Goal: Transaction & Acquisition: Purchase product/service

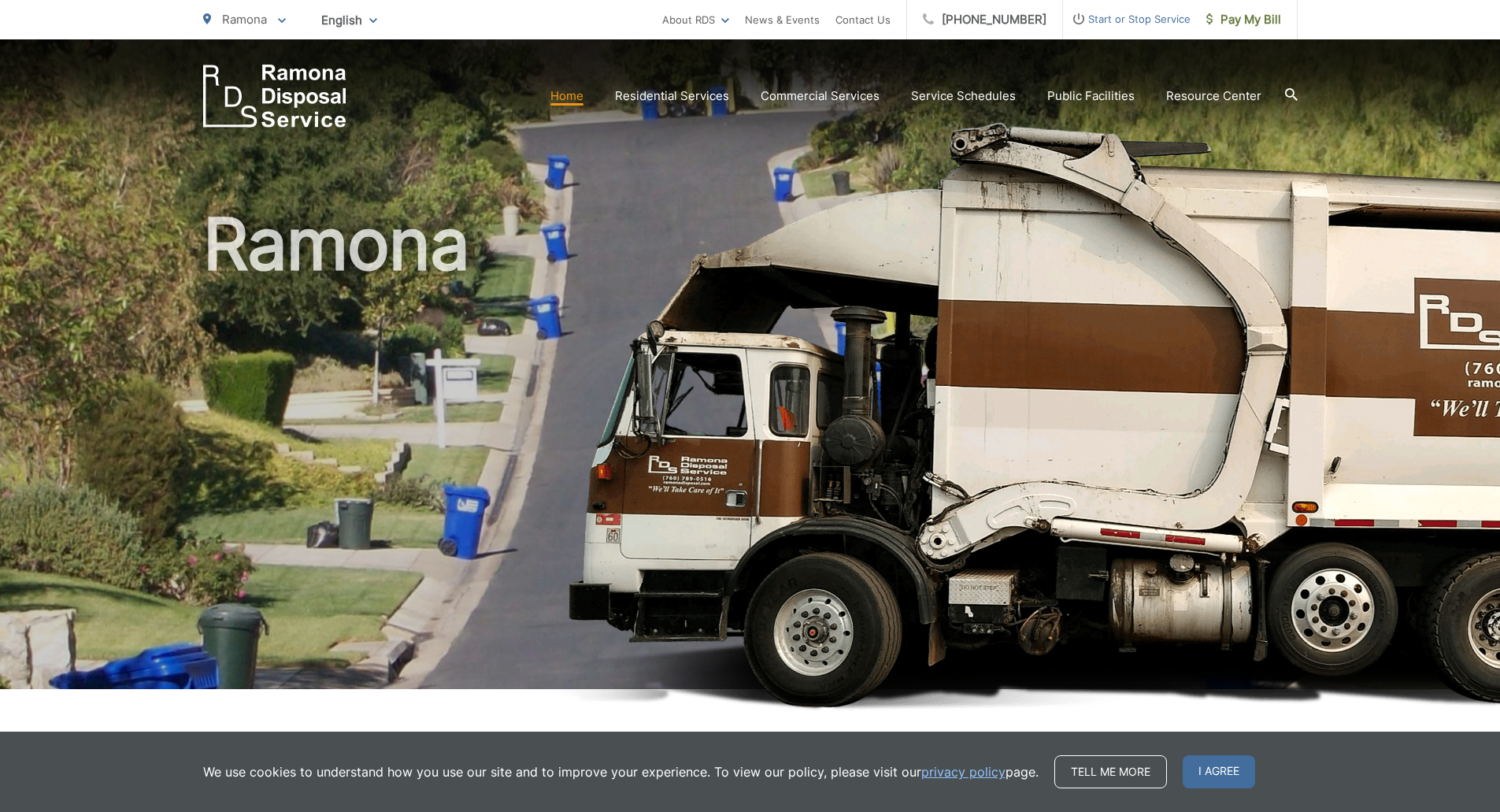
click at [1290, 90] on icon at bounding box center [1290, 94] width 13 height 13
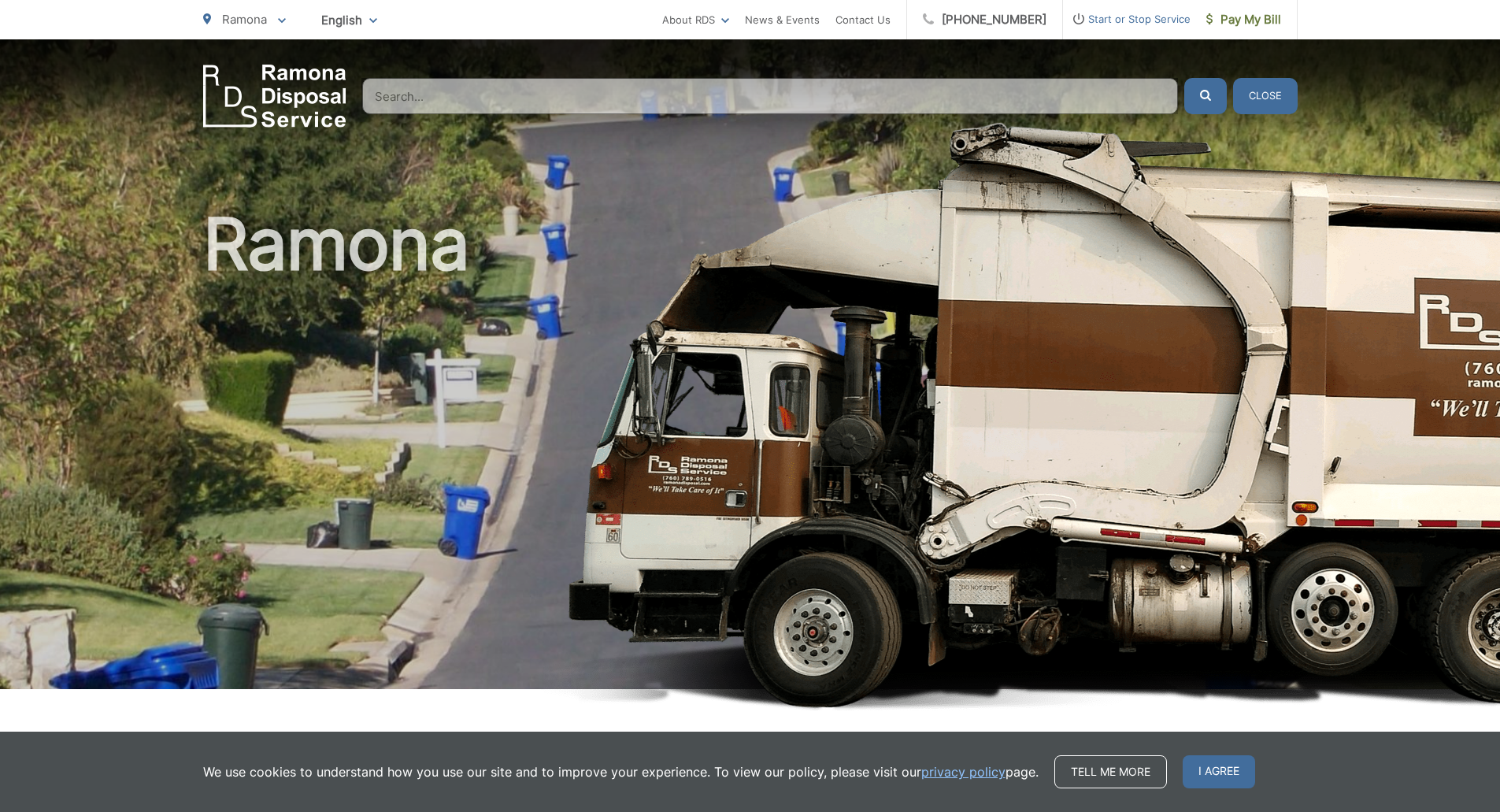
click at [903, 87] on input "Search" at bounding box center [770, 96] width 815 height 36
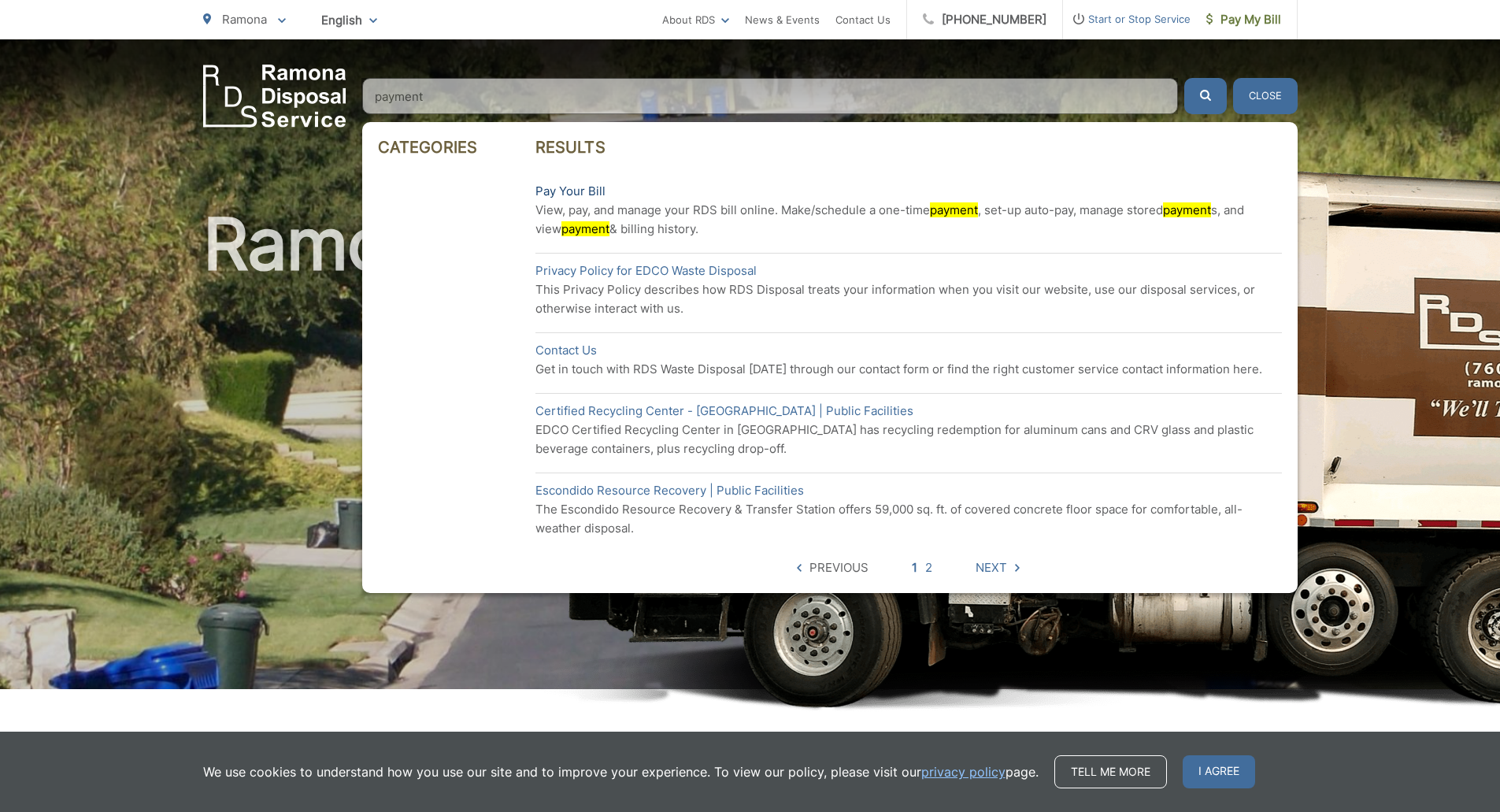
type input "payment"
click at [564, 189] on link "Pay Your Bill" at bounding box center [570, 191] width 70 height 19
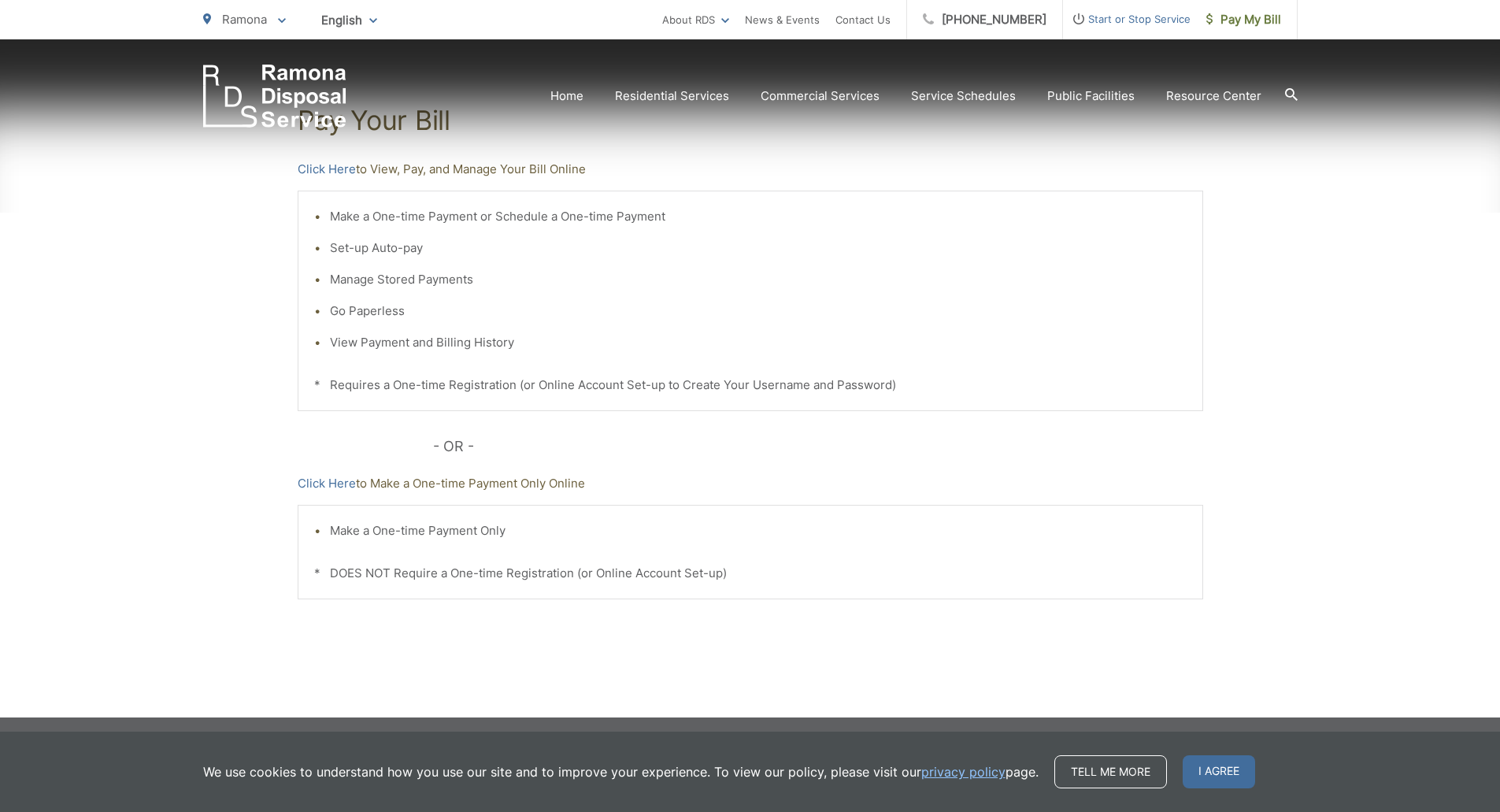
scroll to position [307, 0]
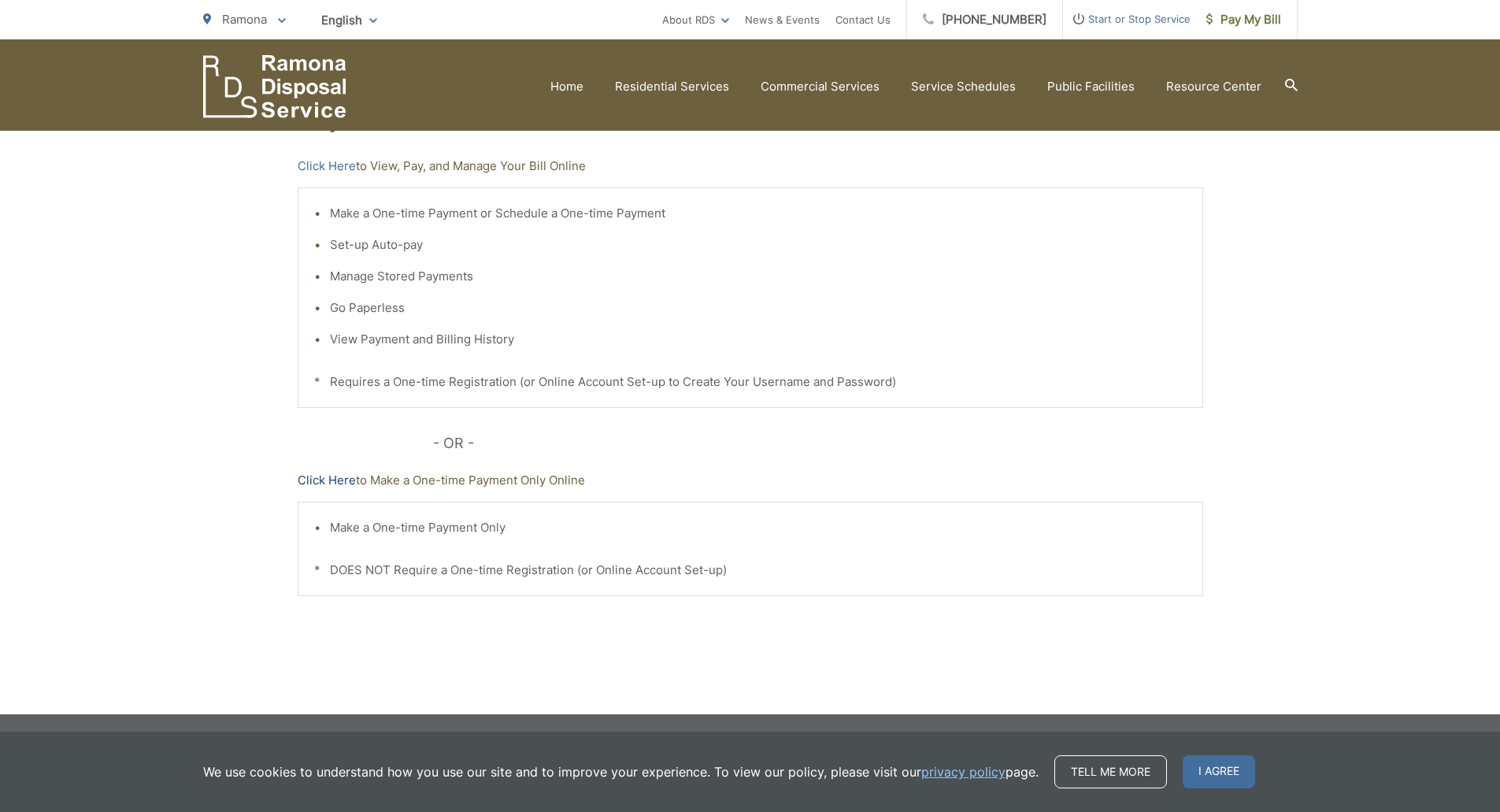
click at [321, 478] on link "Click Here" at bounding box center [327, 480] width 59 height 19
click at [1292, 78] on icon at bounding box center [1291, 84] width 13 height 13
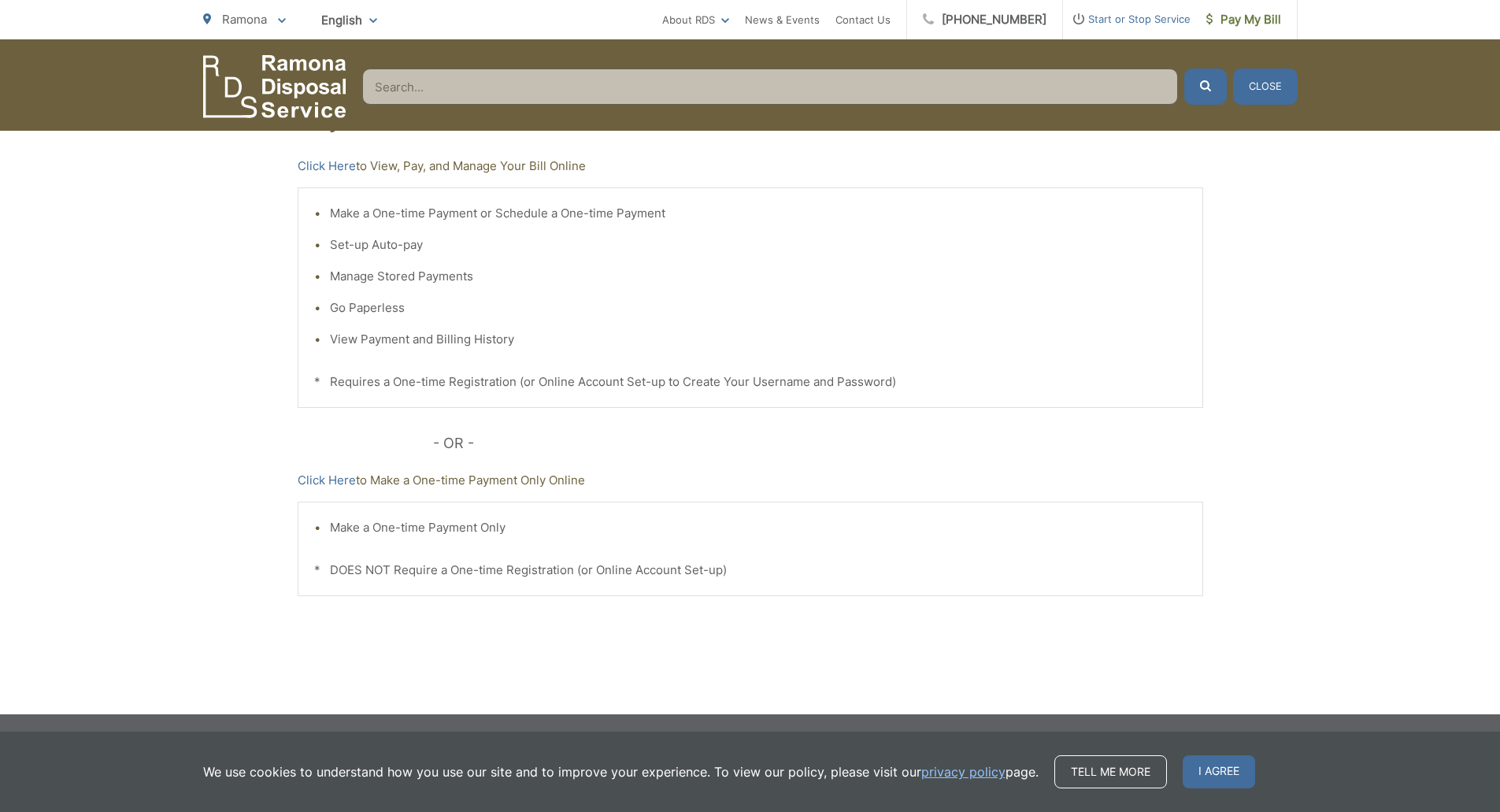
click at [590, 82] on input "Search" at bounding box center [770, 87] width 815 height 36
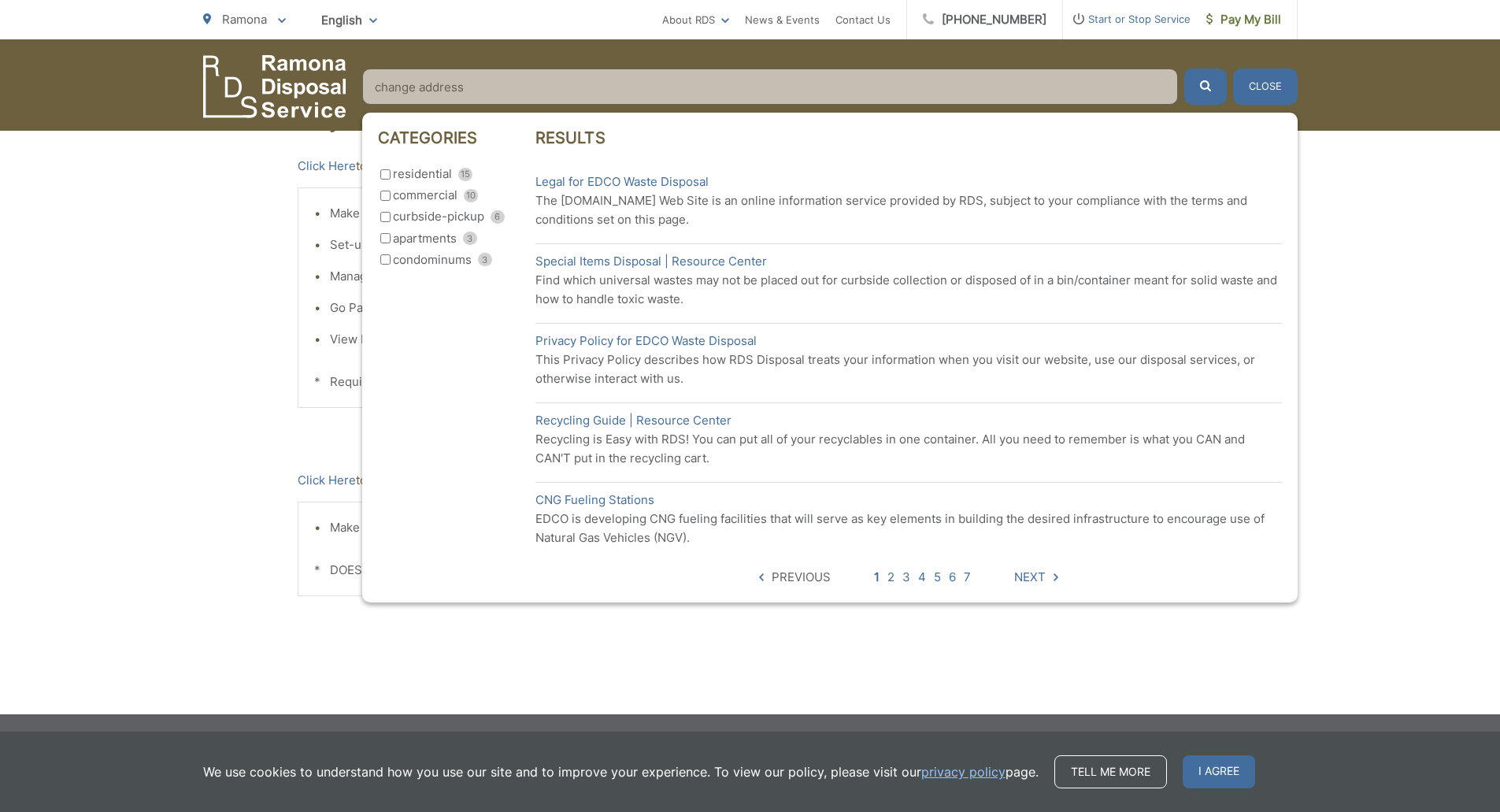
type input "change address"
click at [388, 174] on input "residential 15" at bounding box center [386, 175] width 10 height 10
checkbox input "true"
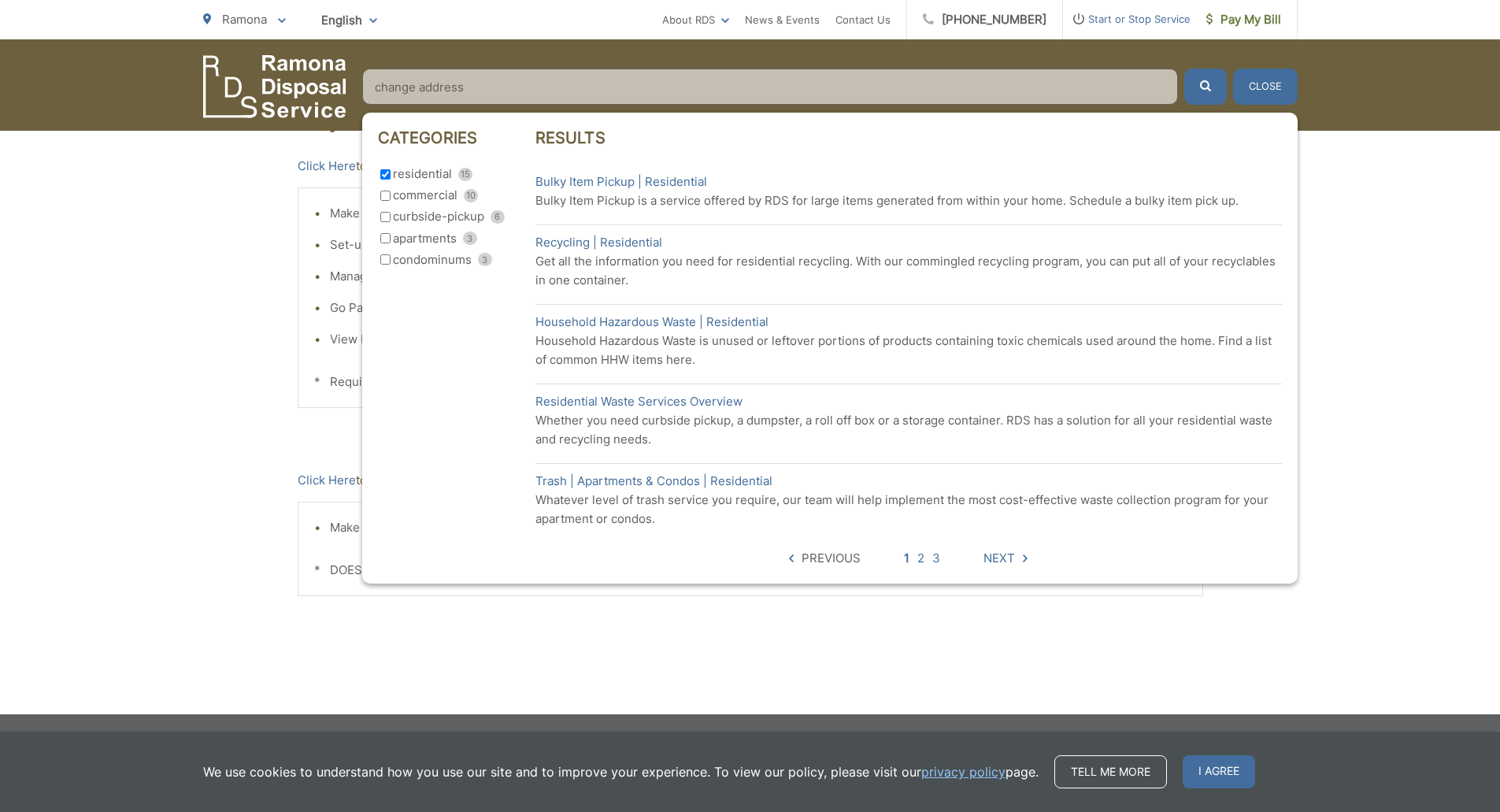
drag, startPoint x: 1264, startPoint y: 81, endPoint x: 1261, endPoint y: 116, distance: 35.1
click at [1264, 81] on button "Close" at bounding box center [1265, 87] width 65 height 36
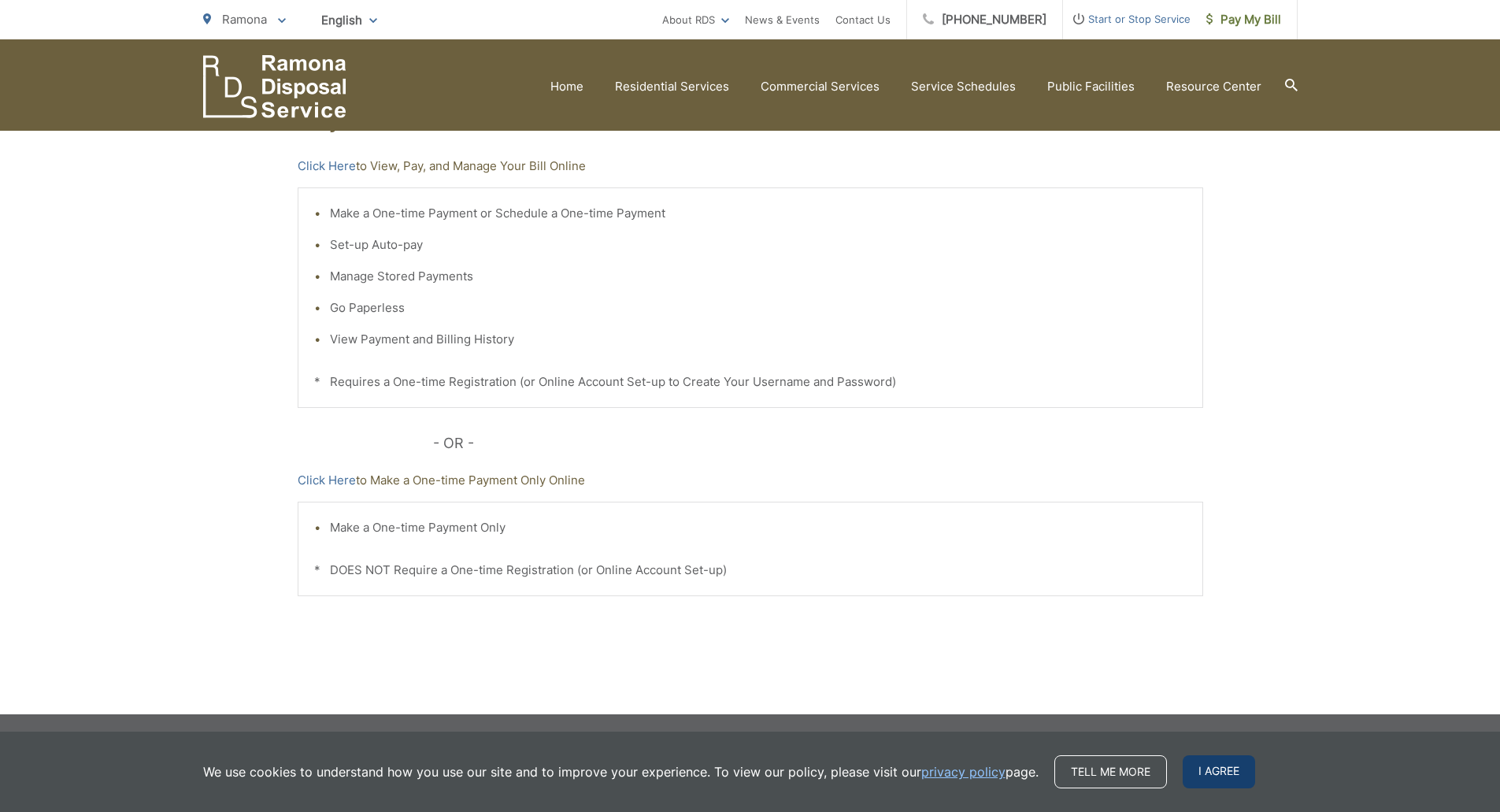
click at [1235, 777] on span "I agree" at bounding box center [1218, 772] width 72 height 33
